Goal: Information Seeking & Learning: Learn about a topic

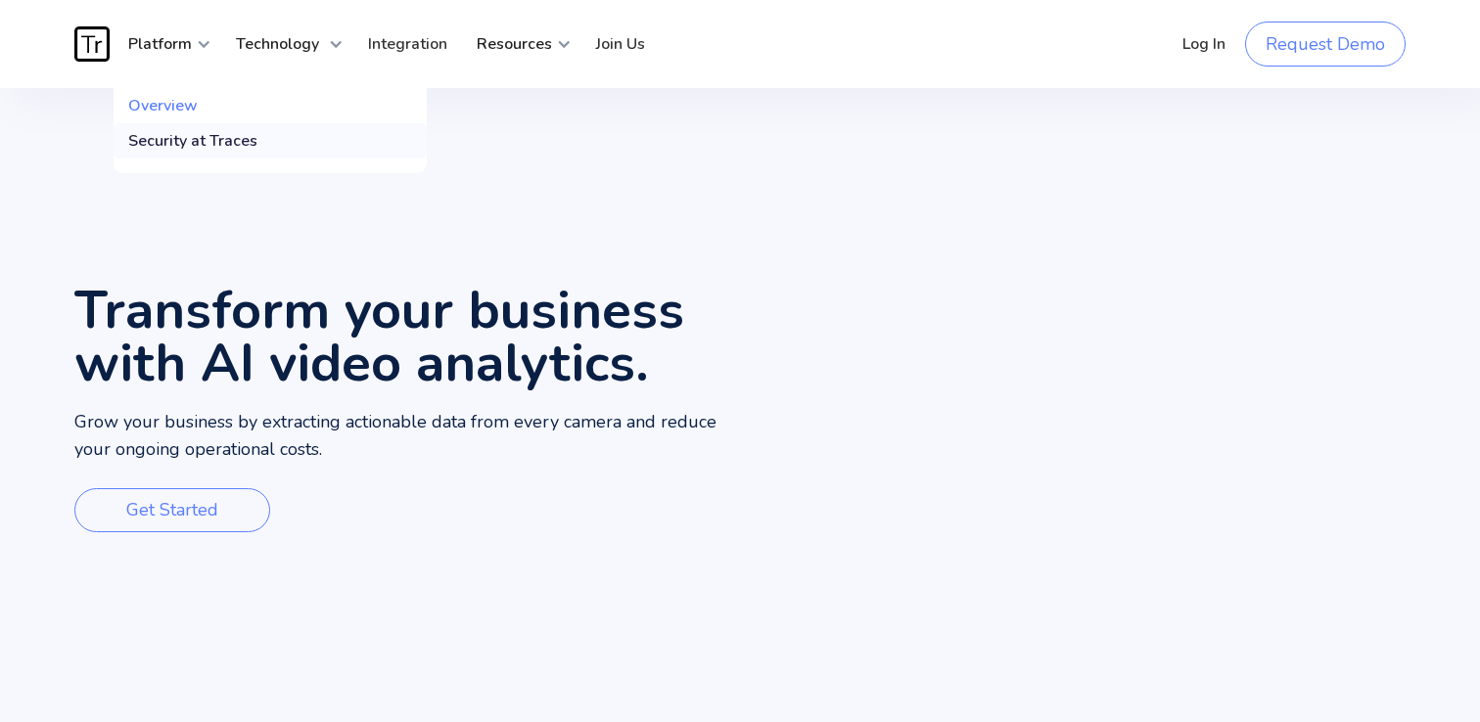
click at [180, 142] on div "Security at Traces" at bounding box center [192, 141] width 129 height 20
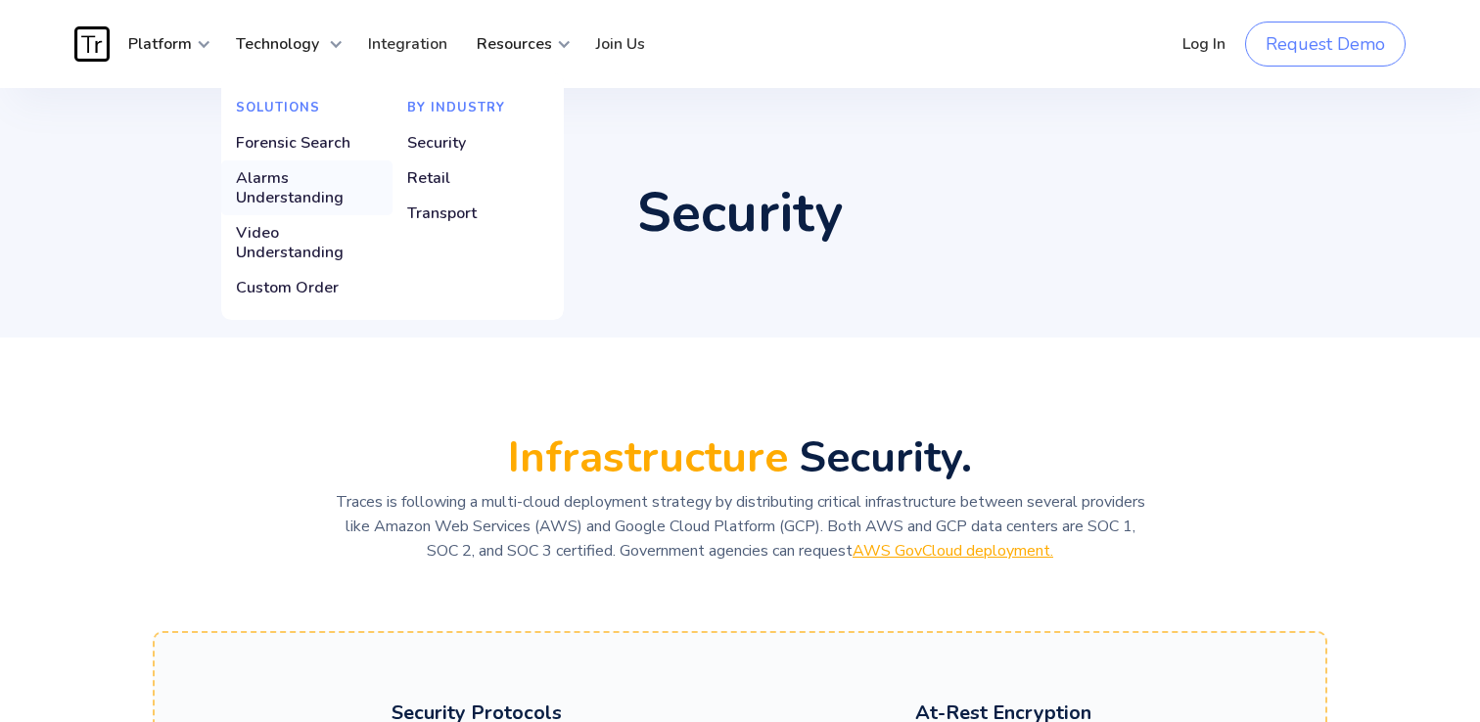
click at [318, 194] on div "Alarms Understanding" at bounding box center [307, 187] width 142 height 39
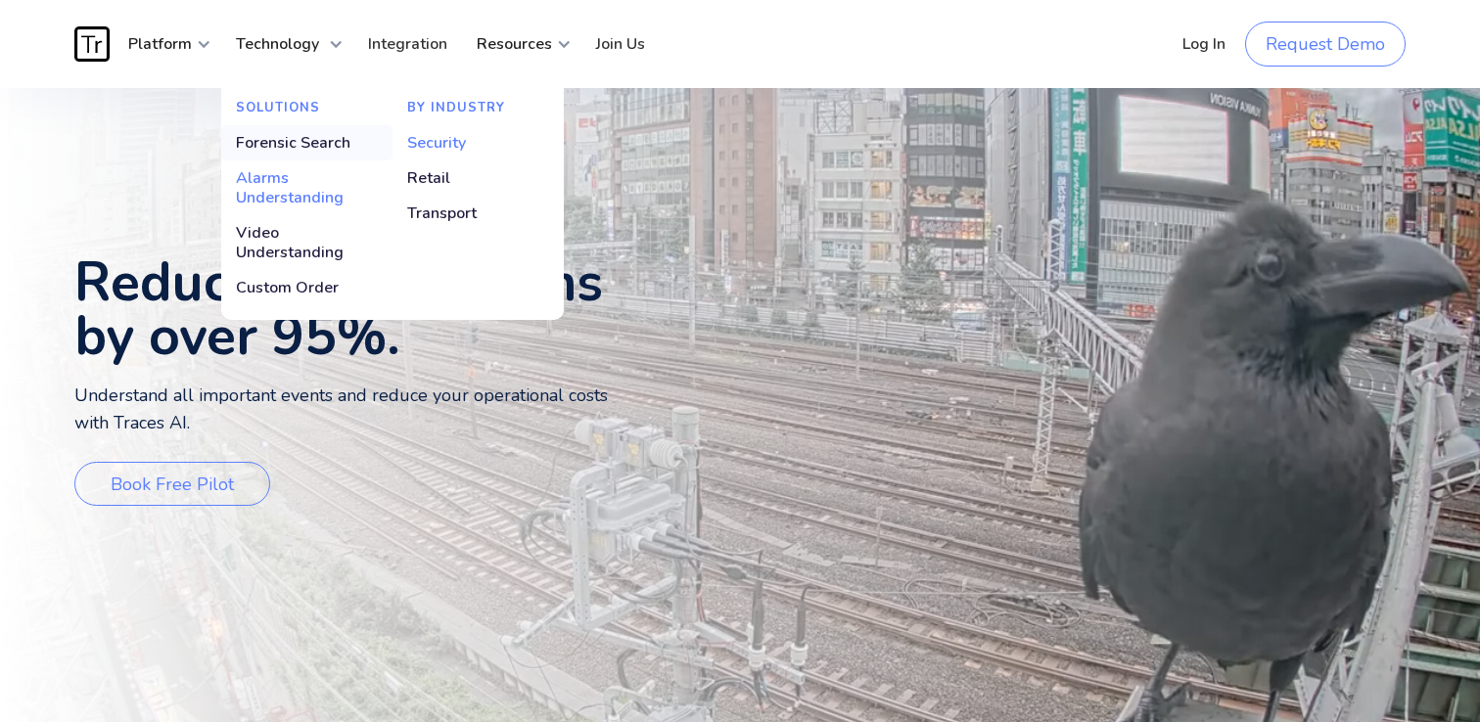
click at [329, 146] on div "Forensic Search" at bounding box center [293, 143] width 114 height 20
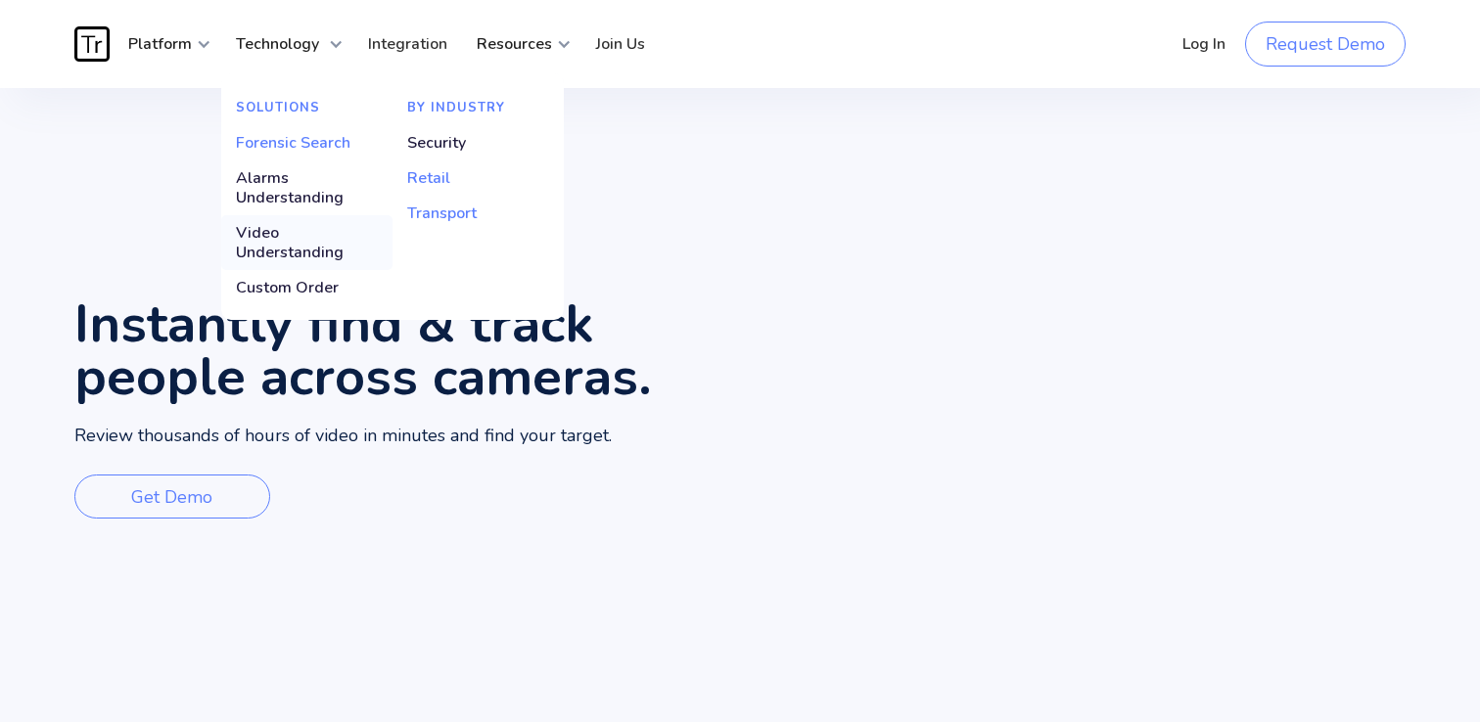
click at [322, 254] on div "Video Understanding" at bounding box center [307, 242] width 142 height 39
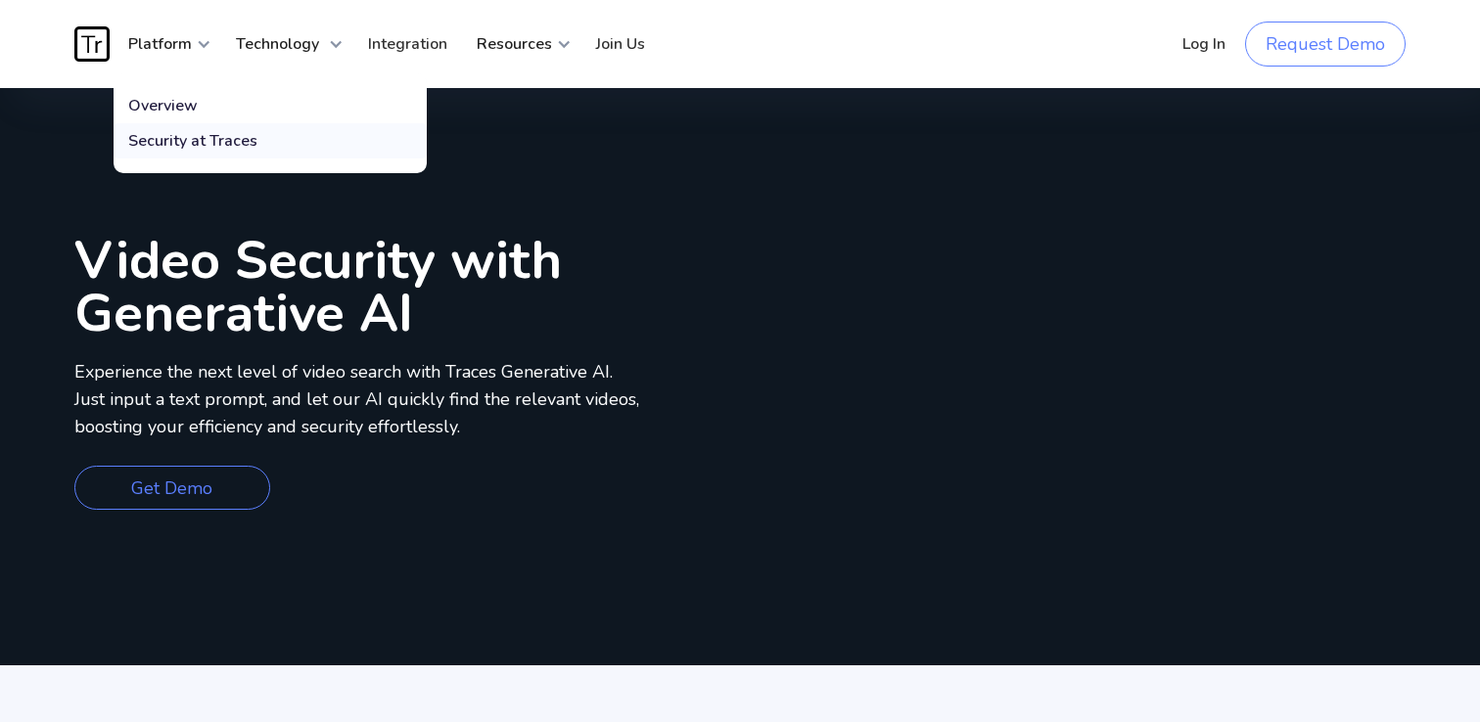
click at [229, 142] on div "Security at Traces" at bounding box center [192, 141] width 129 height 20
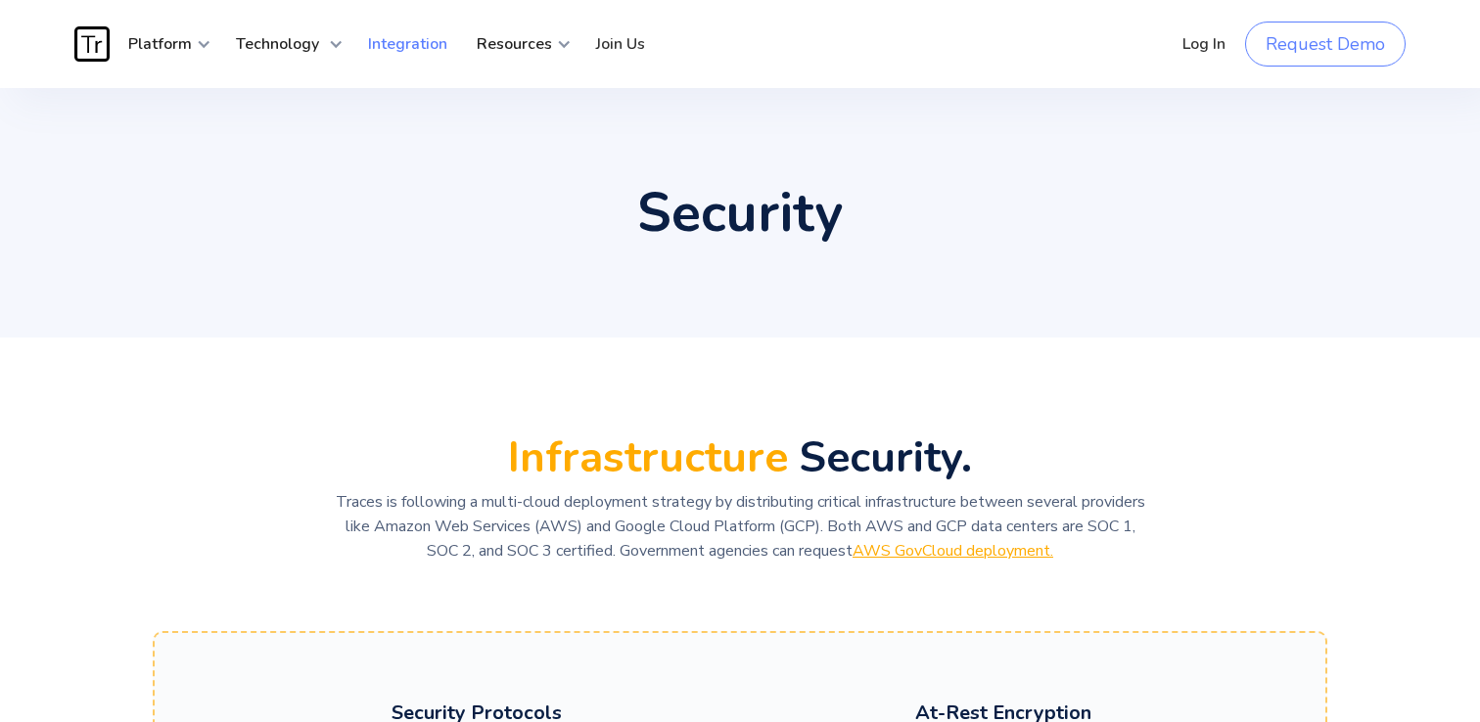
click at [423, 40] on link "Integration" at bounding box center [407, 44] width 109 height 59
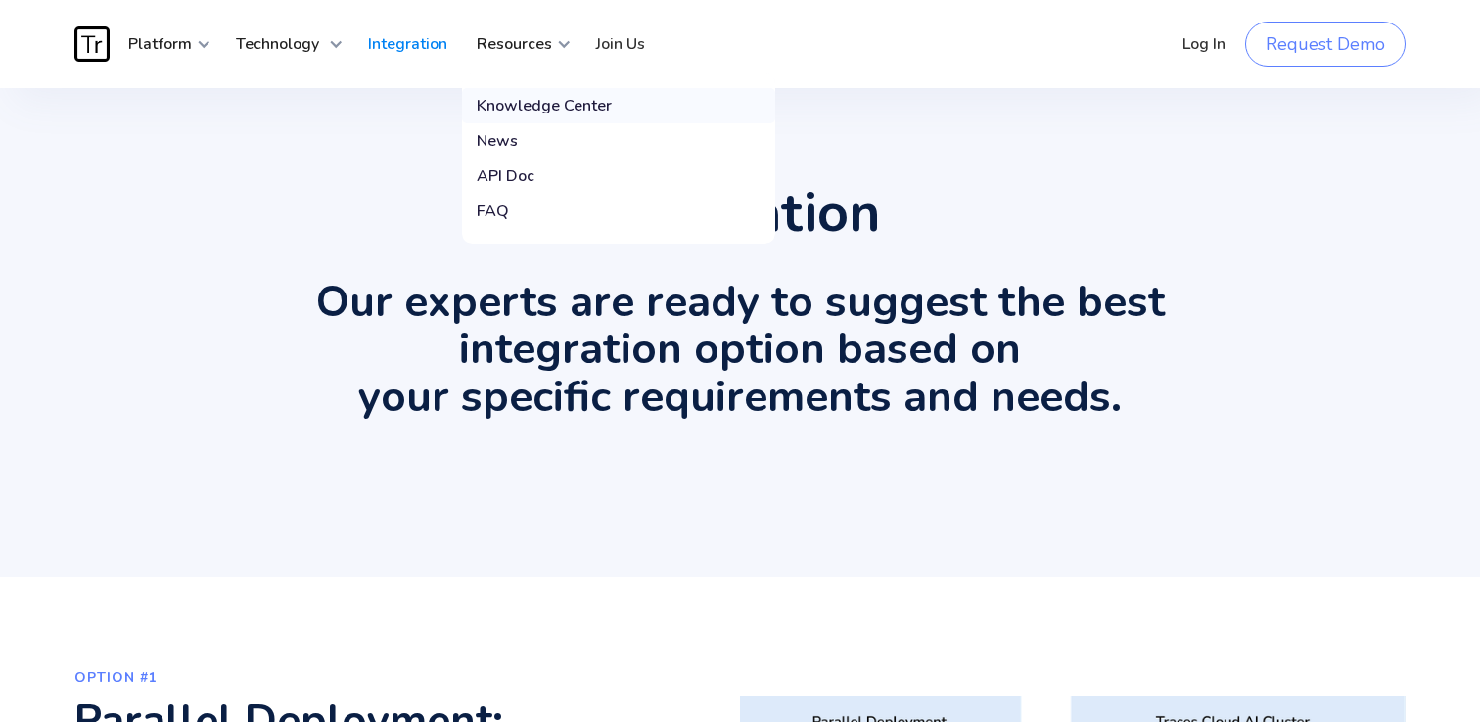
click at [547, 96] on div "Knowledge Center" at bounding box center [544, 106] width 135 height 20
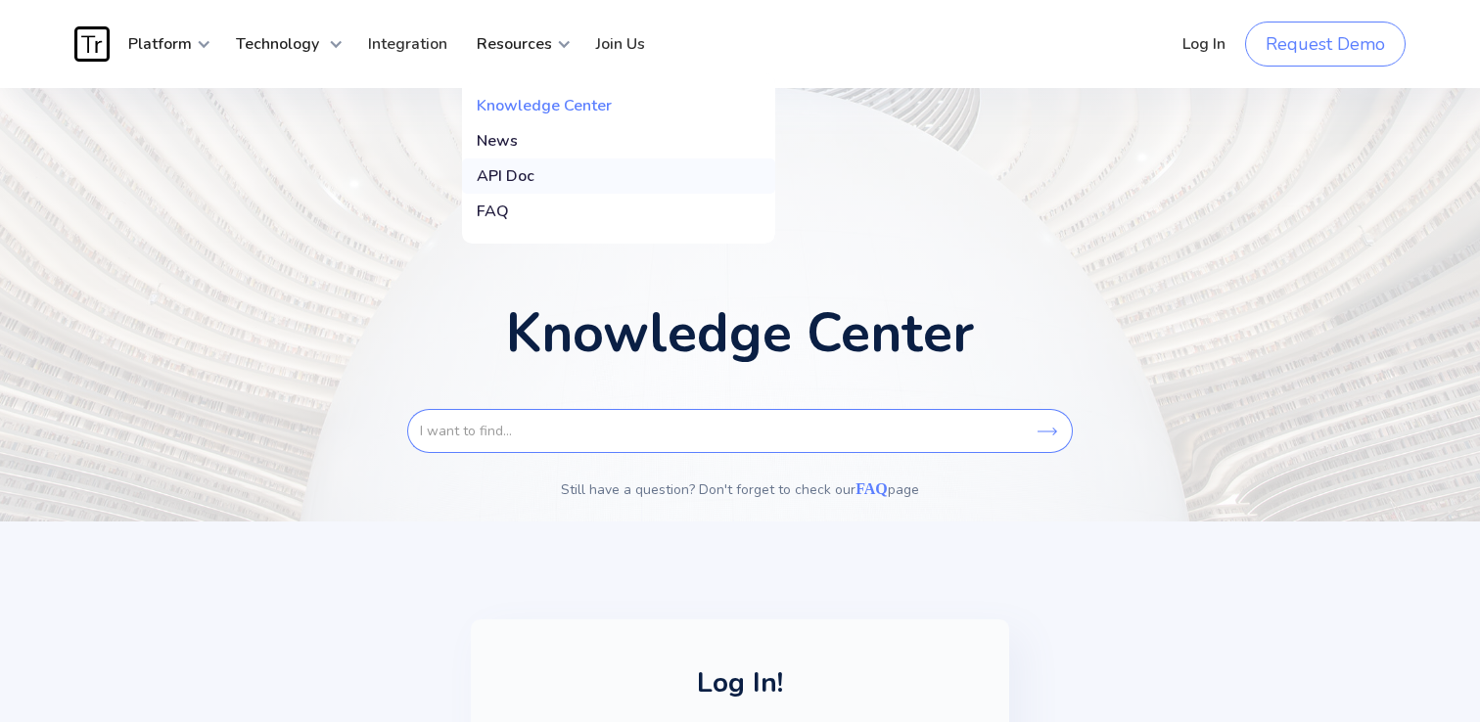
click at [535, 175] on link "API Doc" at bounding box center [618, 176] width 313 height 35
click at [501, 229] on div "eBooks & Whitepaper Knowledge Center News Pricing API Doc FAQ" at bounding box center [618, 158] width 313 height 170
click at [504, 214] on link "FAQ" at bounding box center [618, 211] width 313 height 35
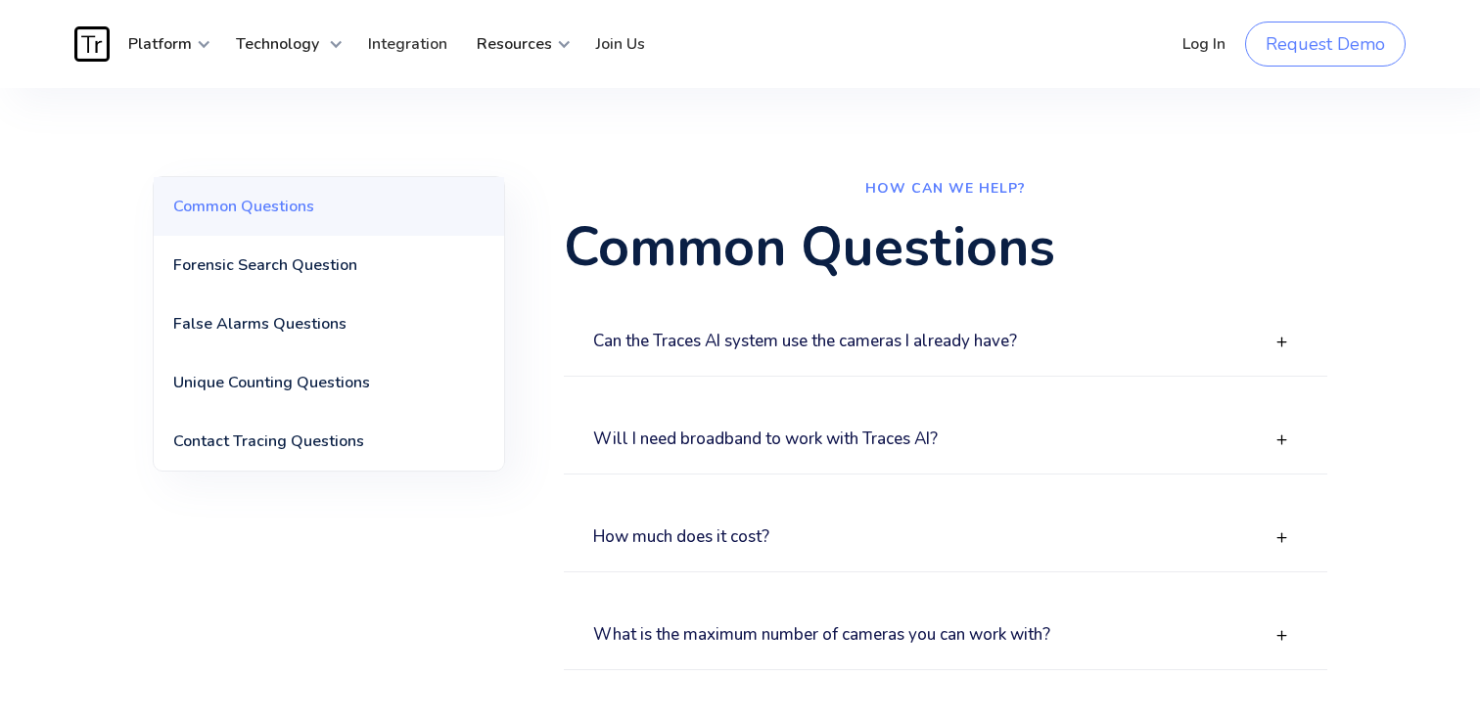
scroll to position [18, 0]
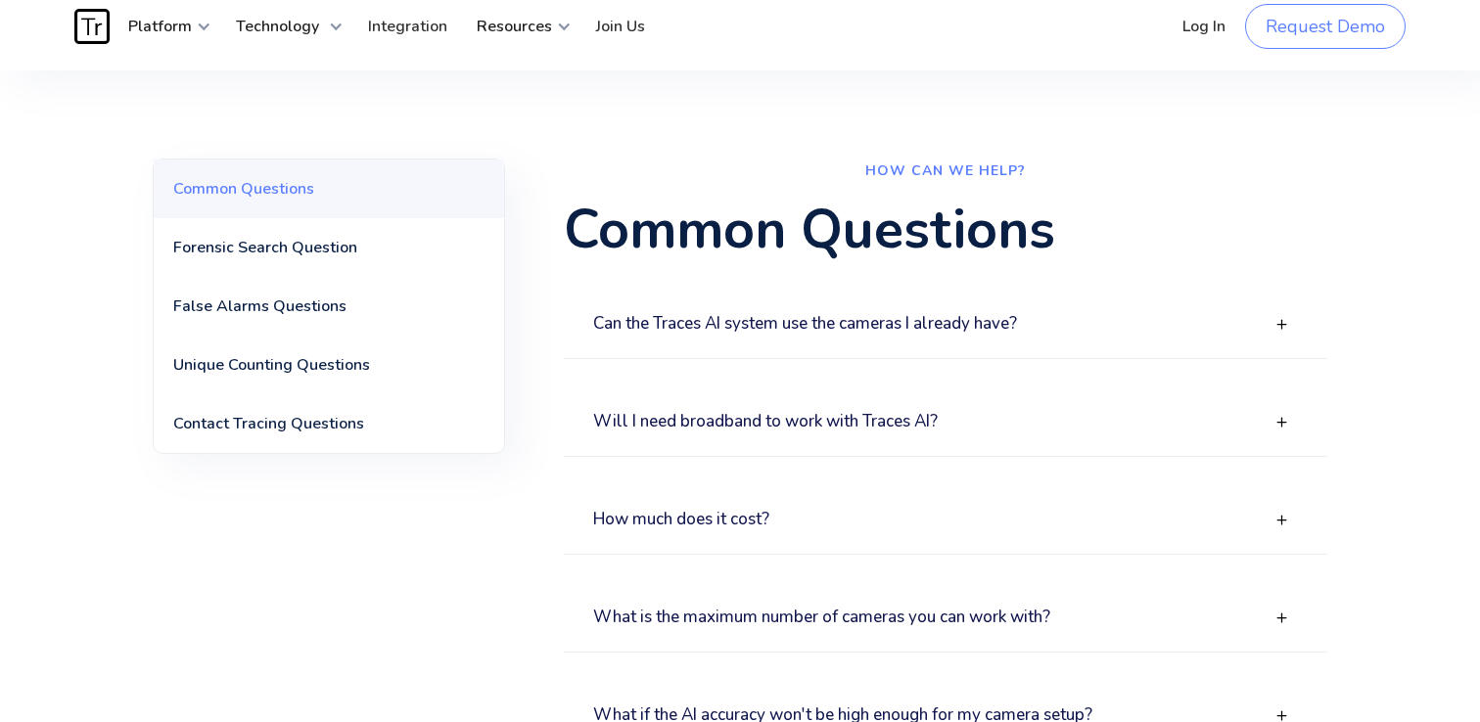
click at [880, 338] on div "Can the Traces AI system use the cameras I already have?" at bounding box center [945, 325] width 763 height 68
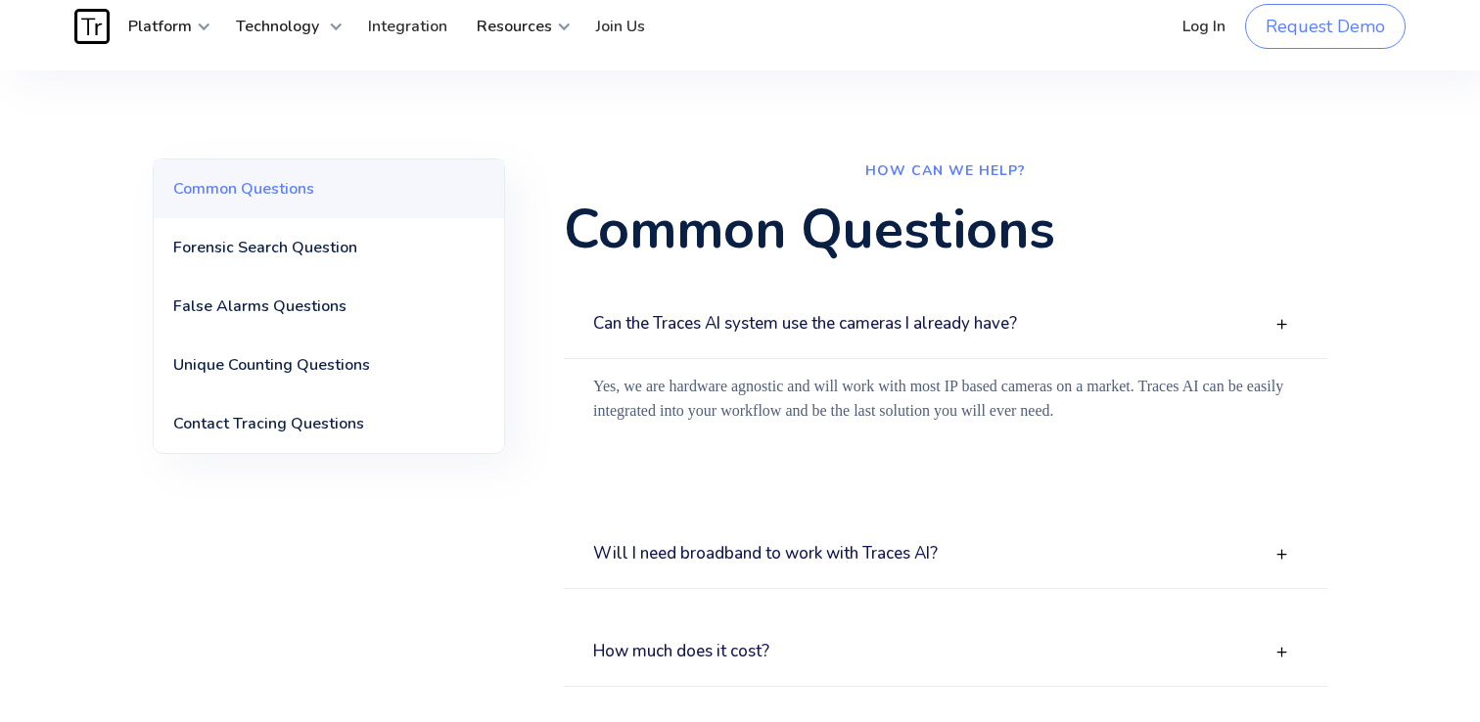
click at [927, 545] on h3 "Will I need broadband to work with Traces AI?" at bounding box center [765, 554] width 344 height 19
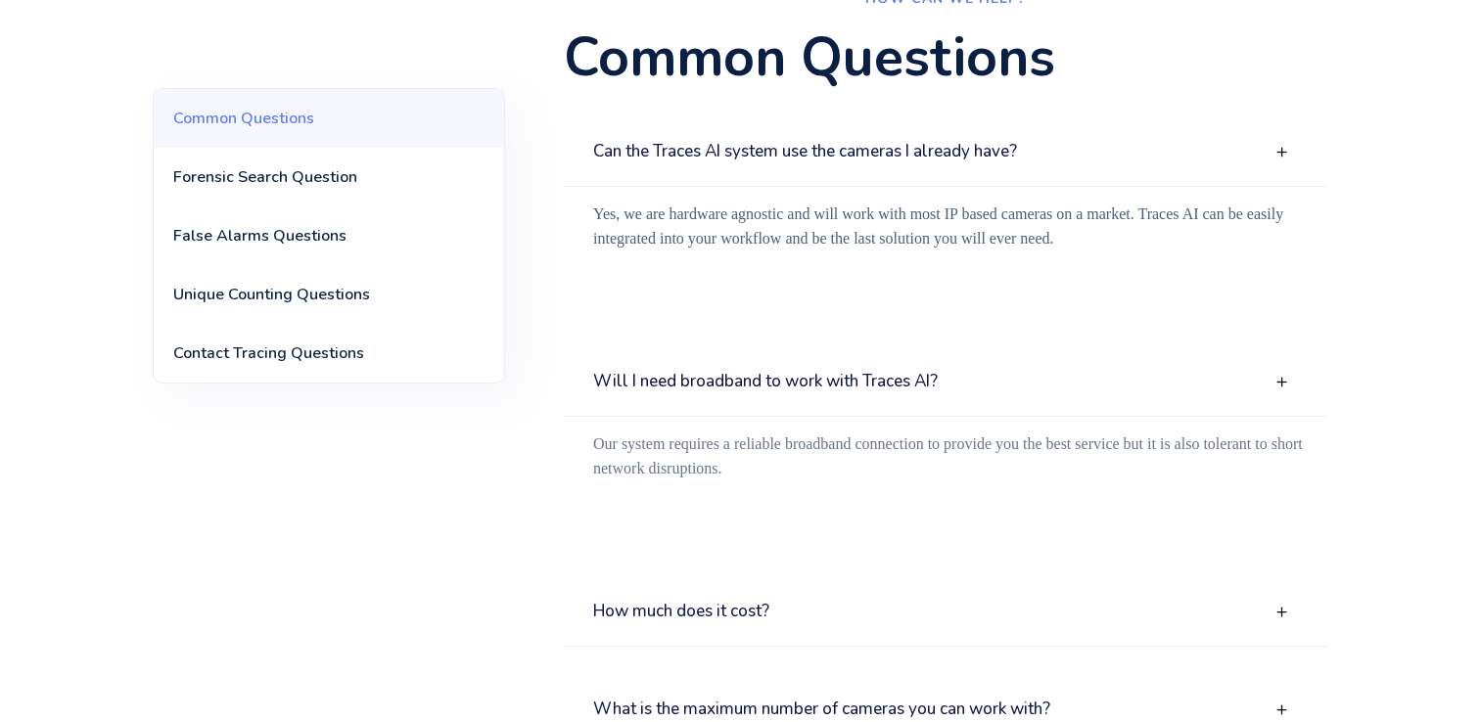
scroll to position [231, 0]
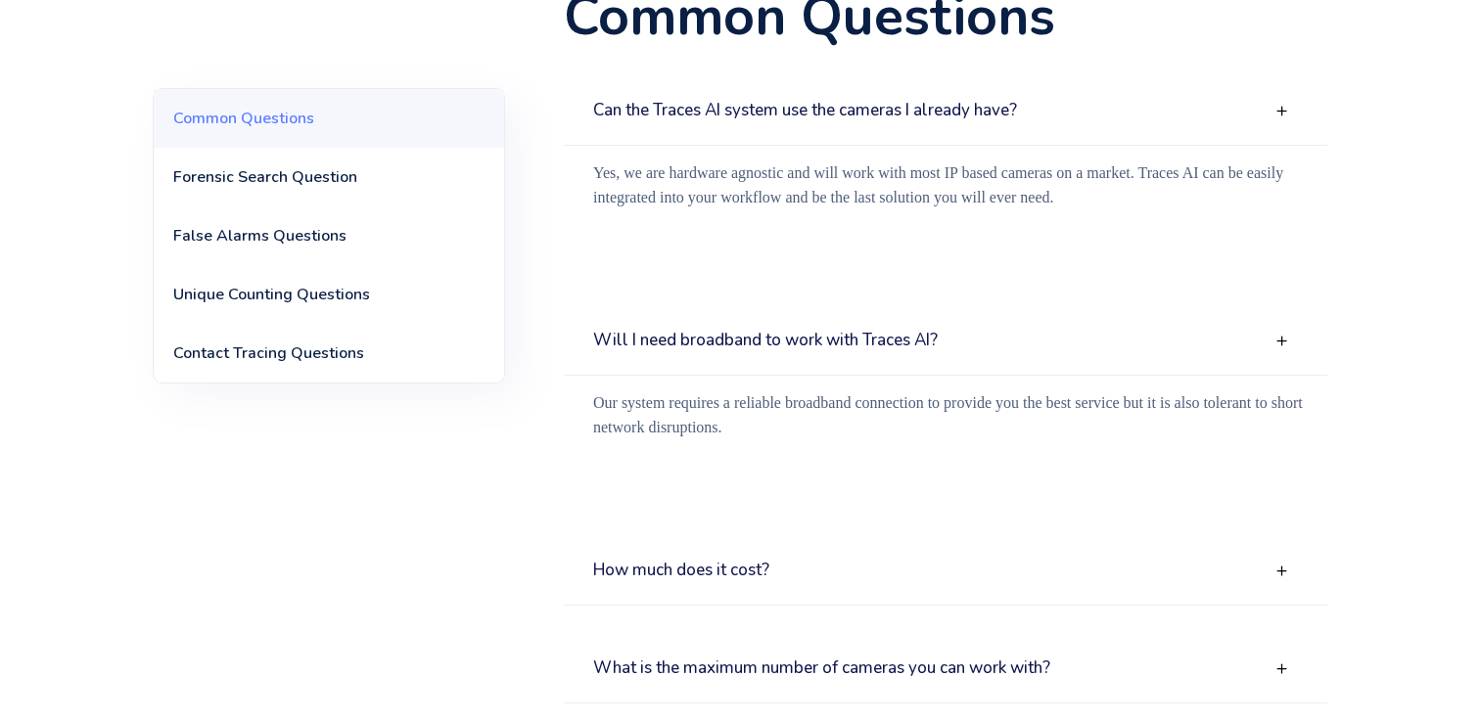
click at [899, 579] on div "How much does it cost?" at bounding box center [945, 571] width 763 height 68
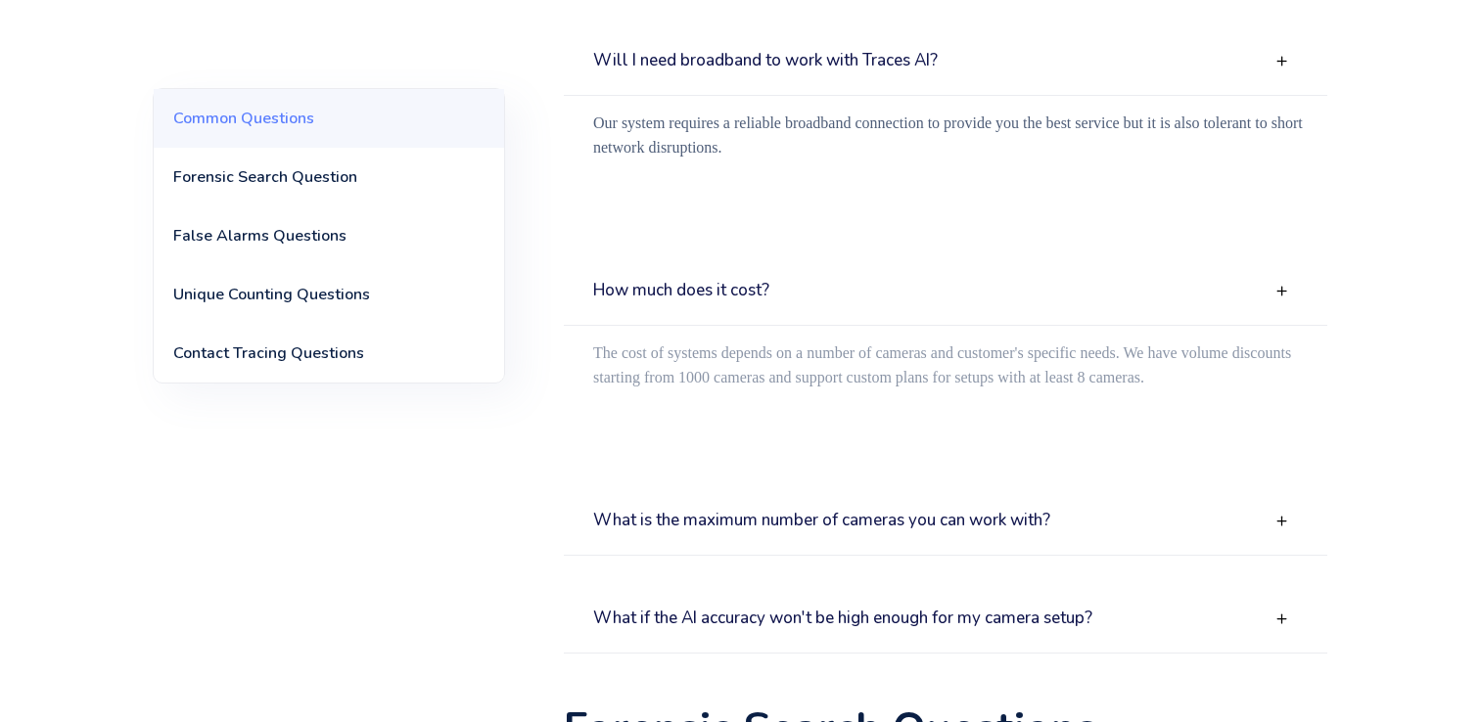
scroll to position [540, 0]
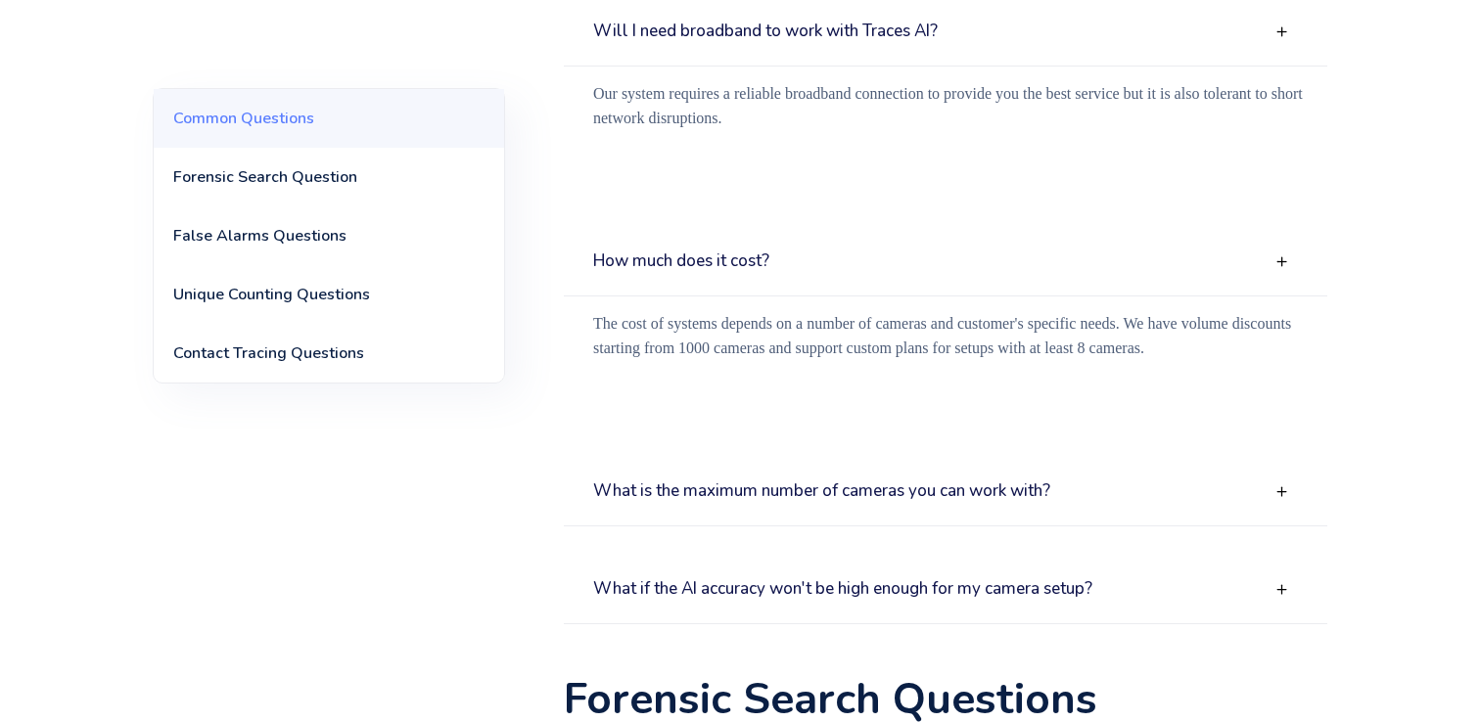
click at [877, 473] on div "What is the maximum number of cameras you can work with?" at bounding box center [945, 492] width 763 height 68
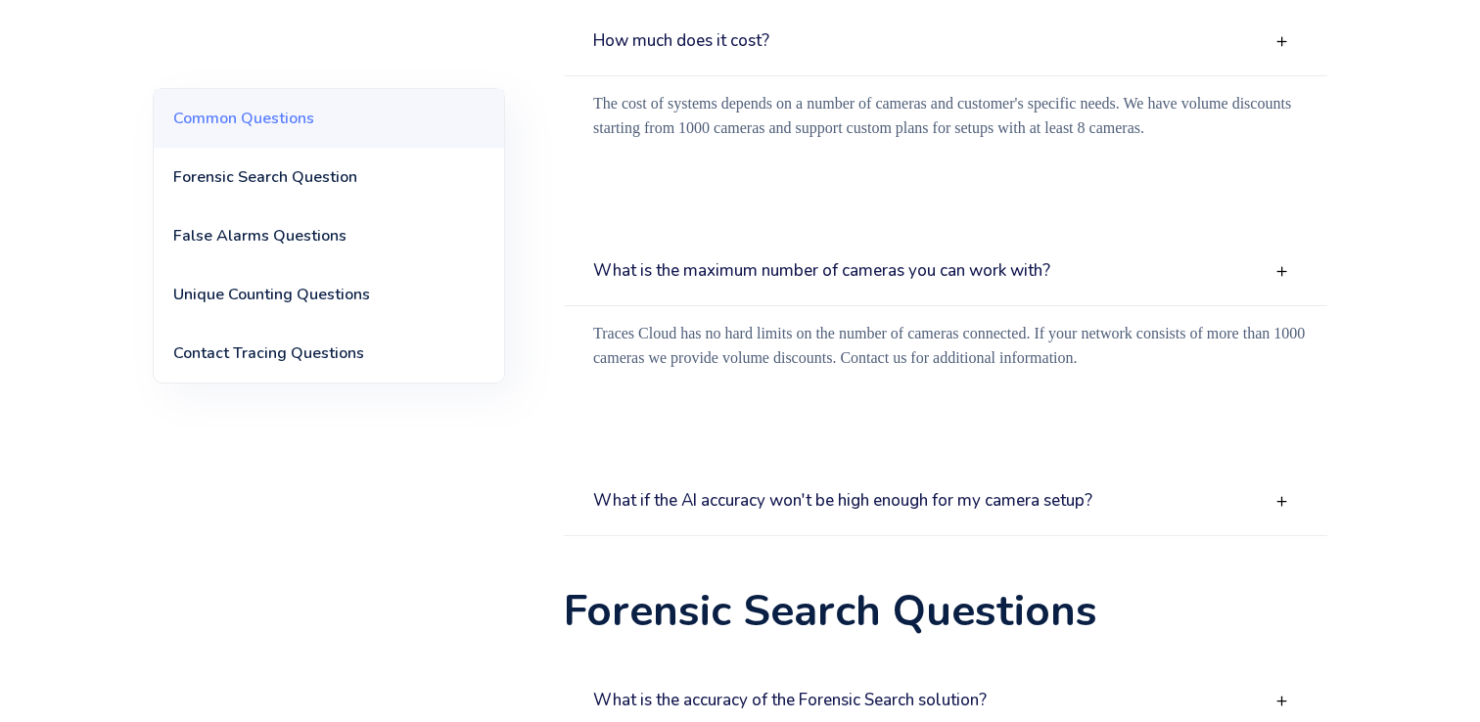
scroll to position [767, 0]
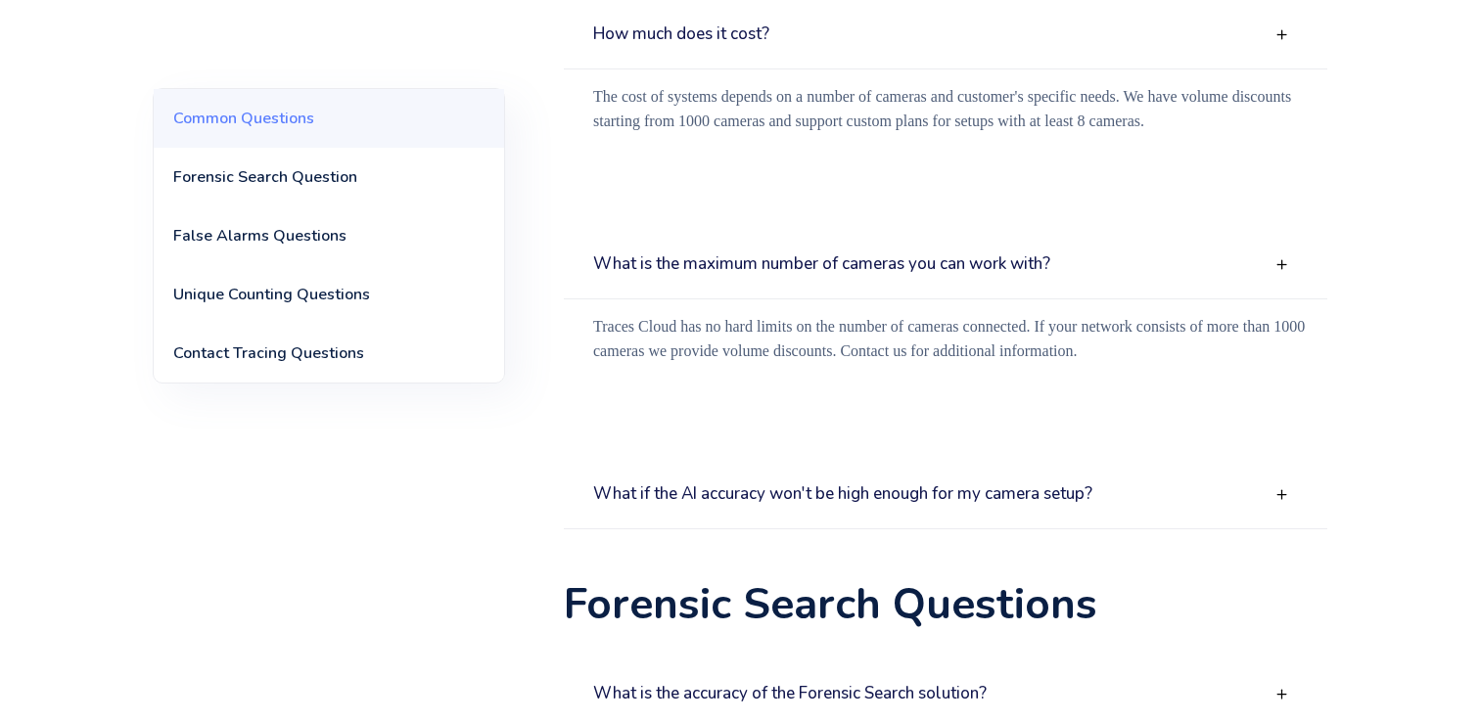
click at [928, 504] on h3 "What if the AI accuracy won't be high enough for my camera setup?" at bounding box center [842, 494] width 499 height 19
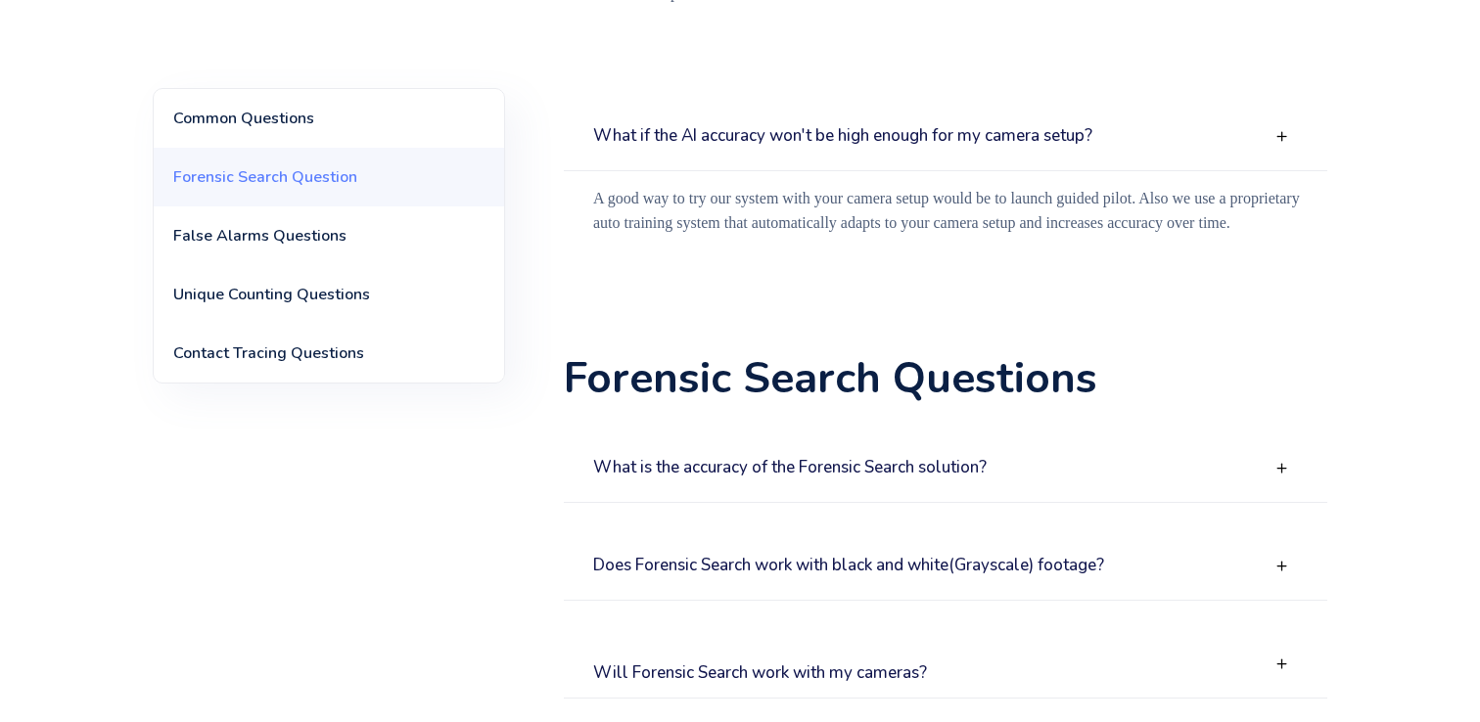
click at [939, 466] on h3 "What is the accuracy of the Forensic Search solution?" at bounding box center [789, 468] width 393 height 19
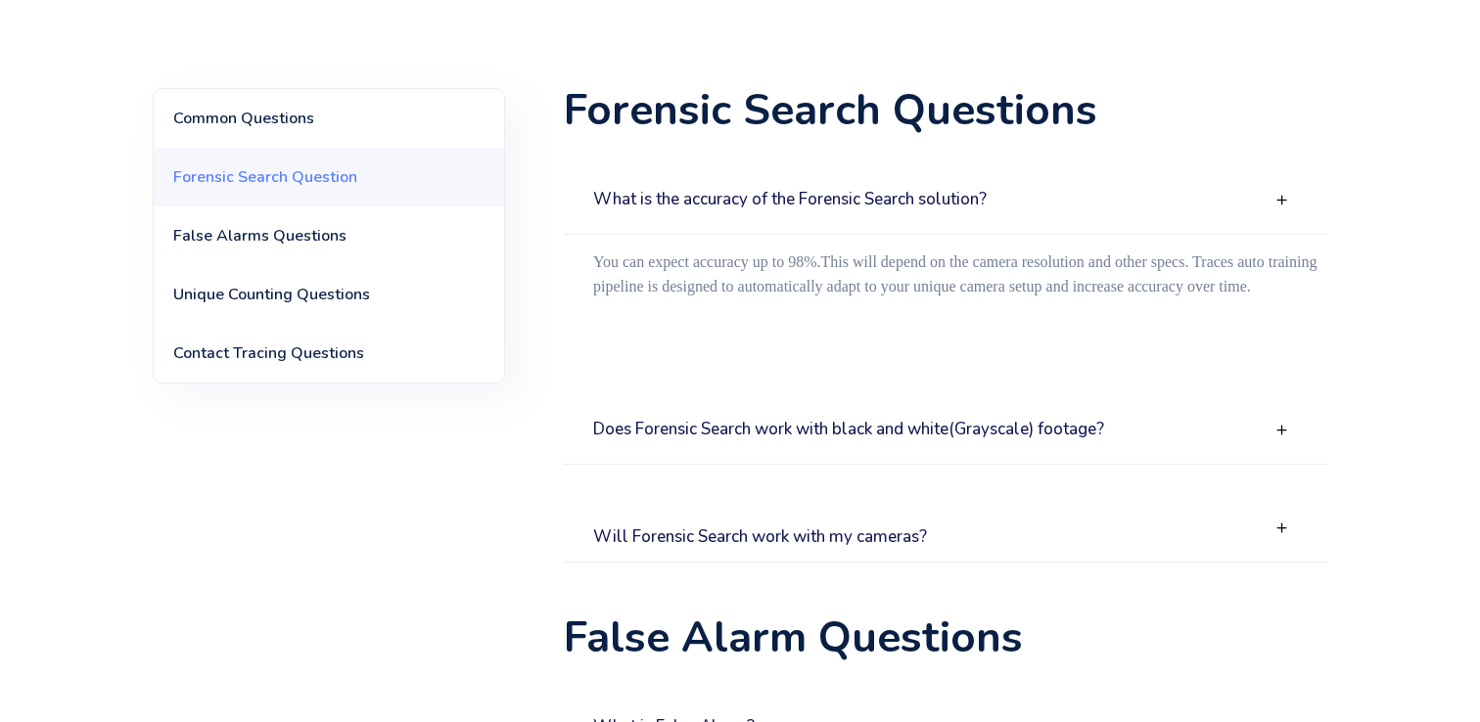
scroll to position [1421, 0]
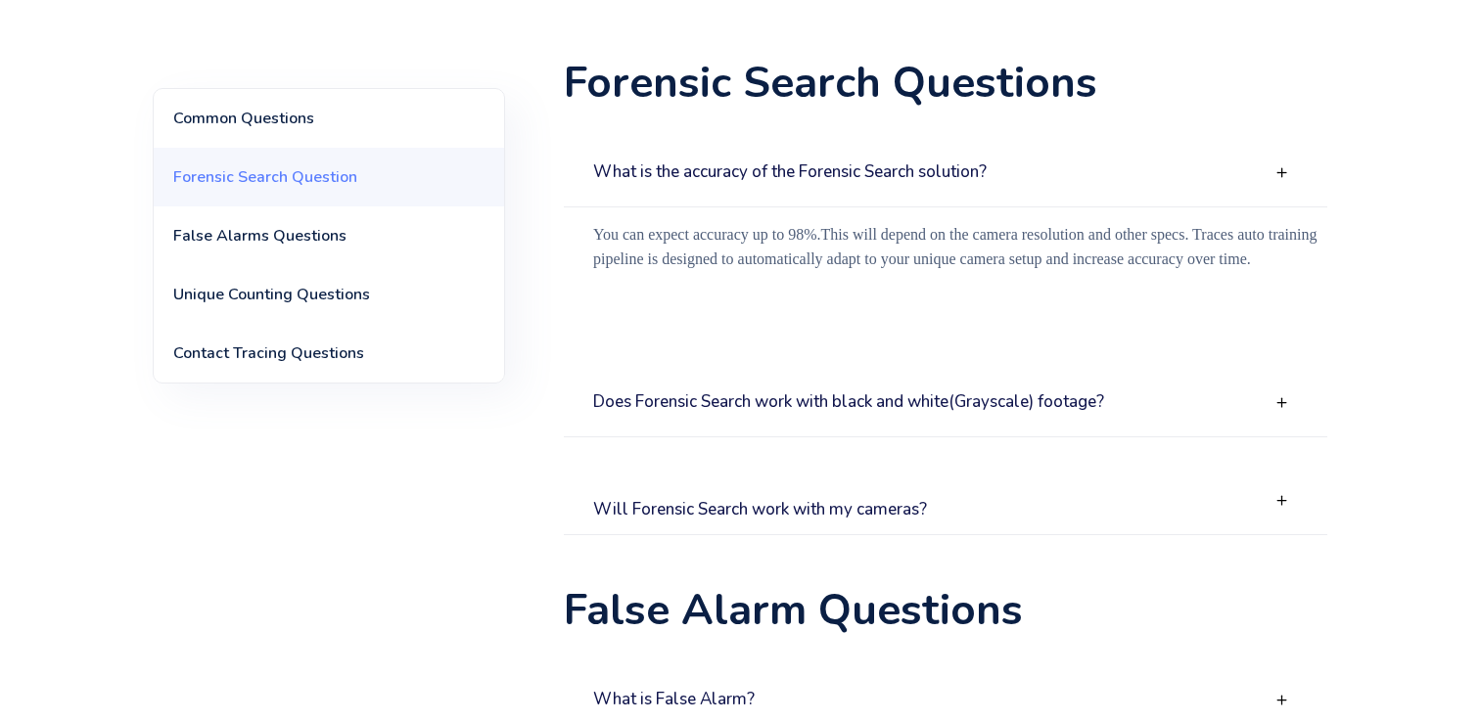
click at [940, 410] on h3 "Does Forensic Search work with black and white(Grayscale) footage?" at bounding box center [848, 402] width 511 height 19
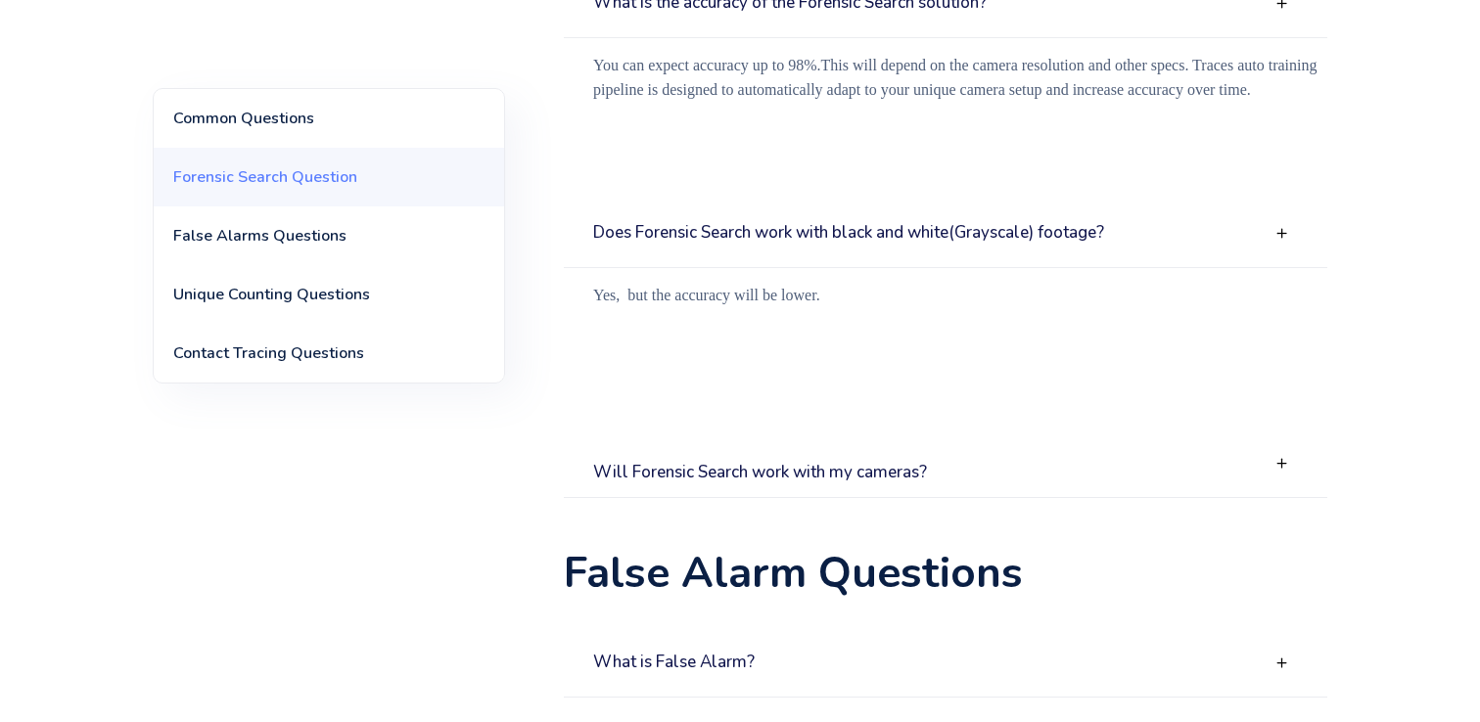
scroll to position [1599, 0]
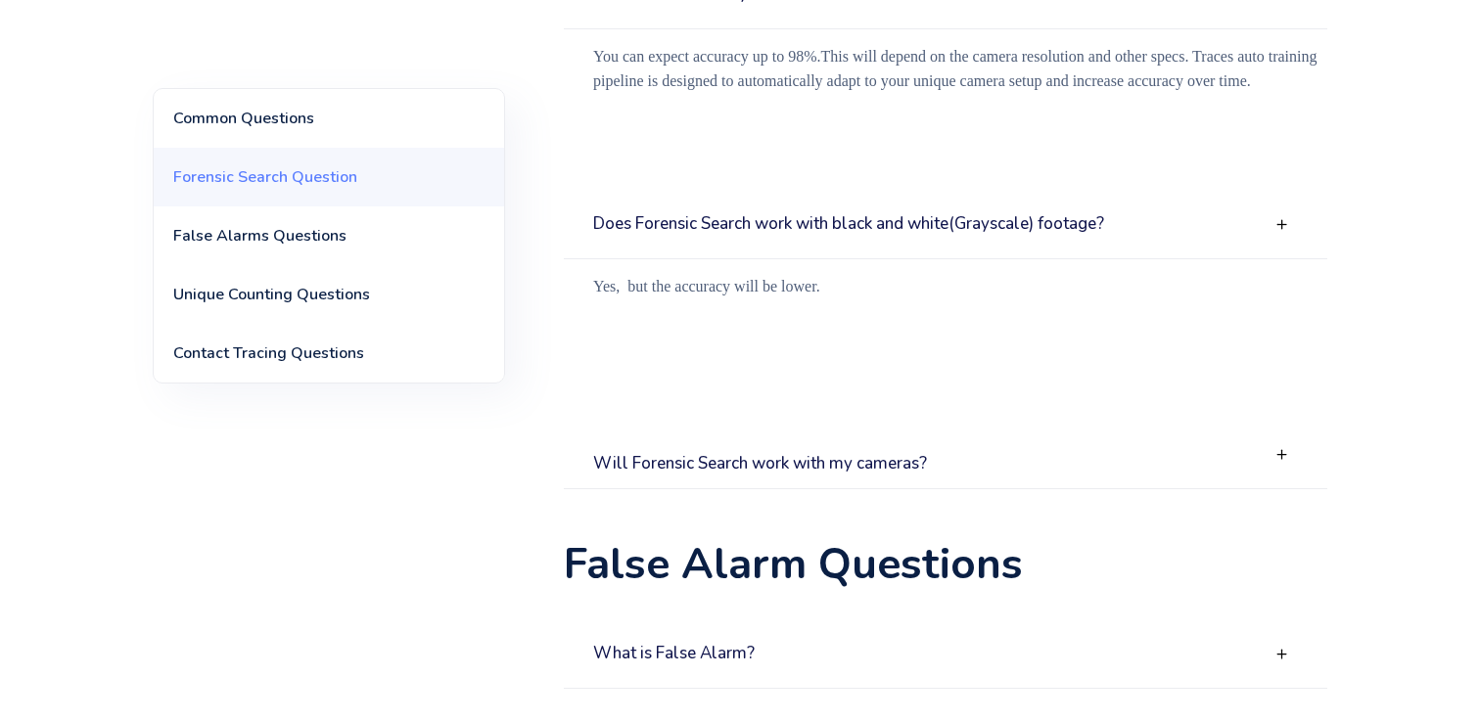
click at [938, 466] on div "Will Forensic Search work with my cameras?" at bounding box center [945, 455] width 763 height 68
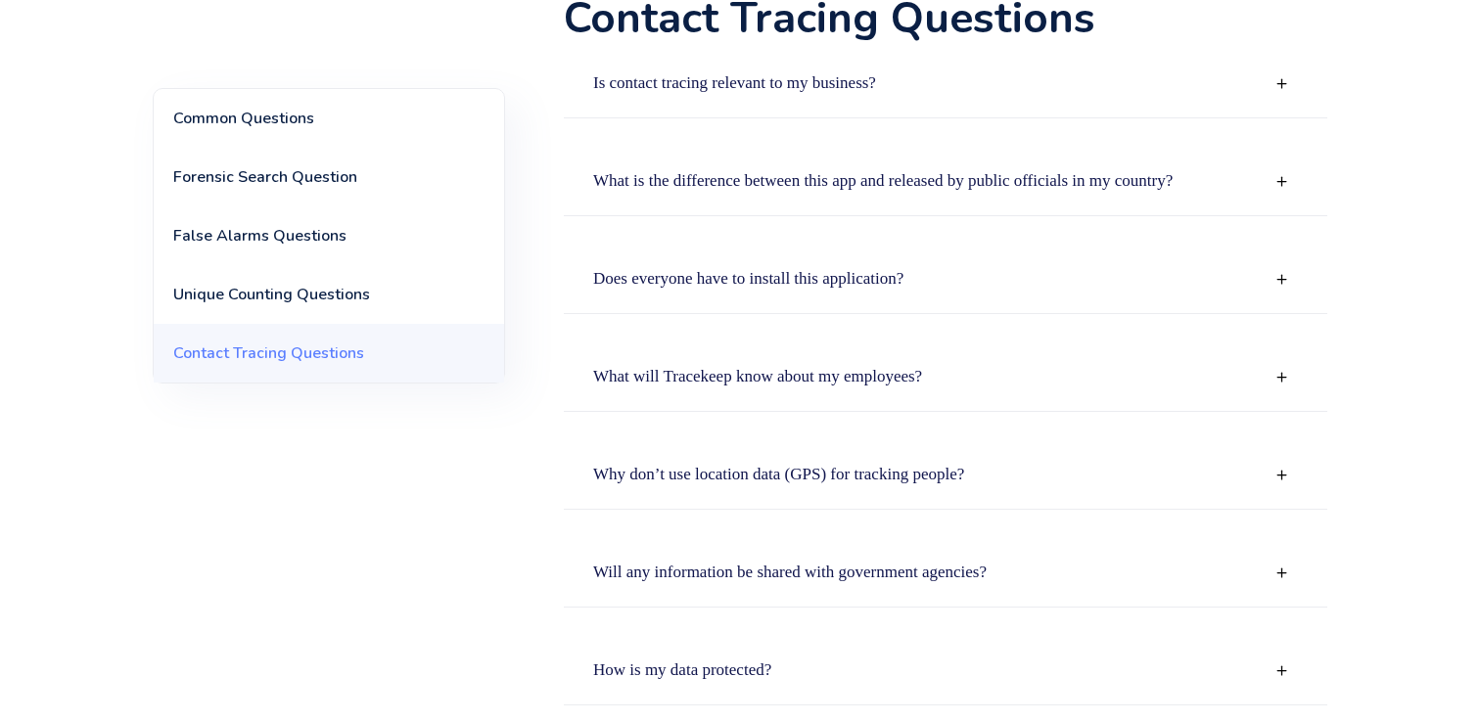
scroll to position [4342, 0]
